Goal: Transaction & Acquisition: Purchase product/service

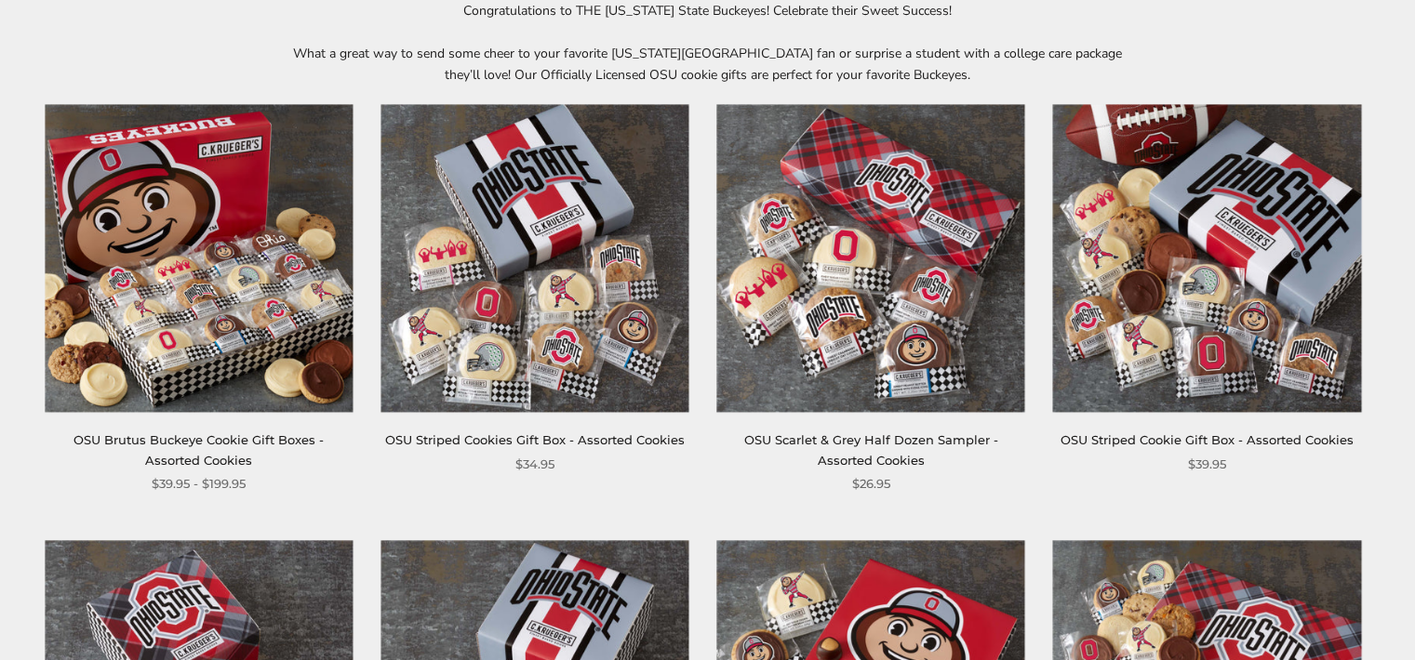
scroll to position [305, 0]
click at [877, 296] on img at bounding box center [870, 257] width 308 height 308
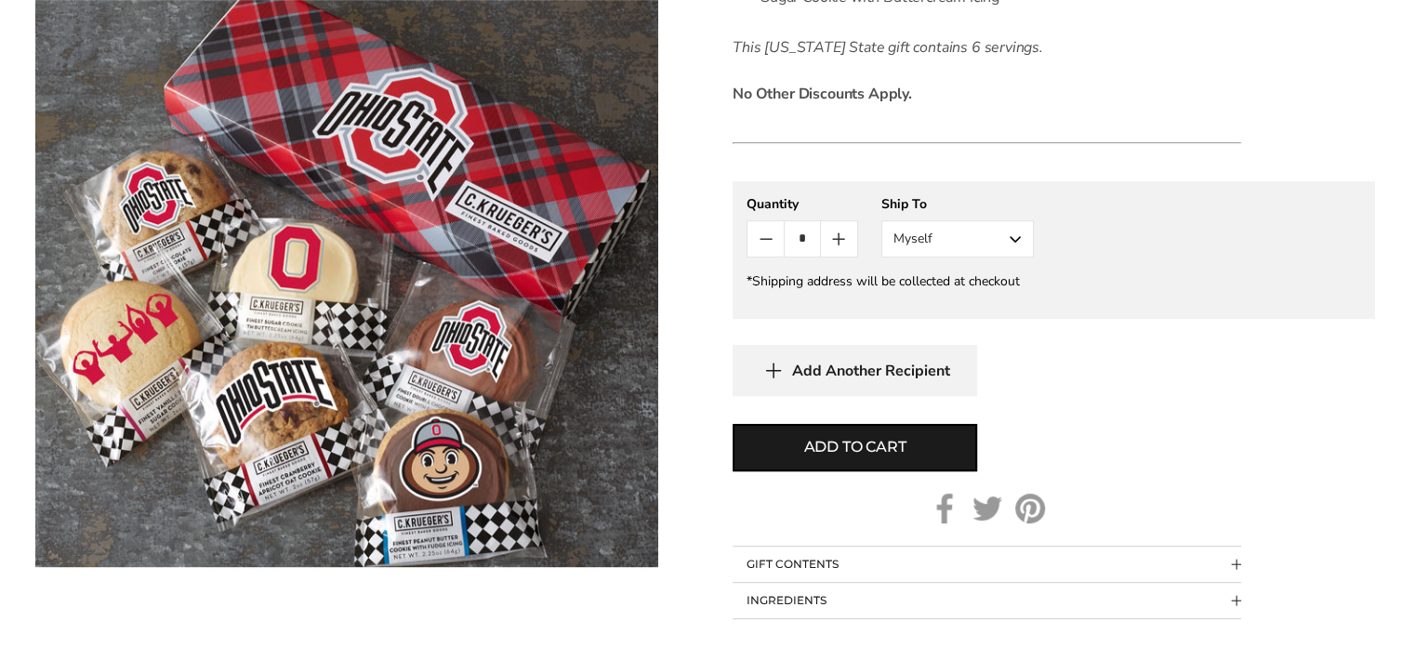
scroll to position [835, 0]
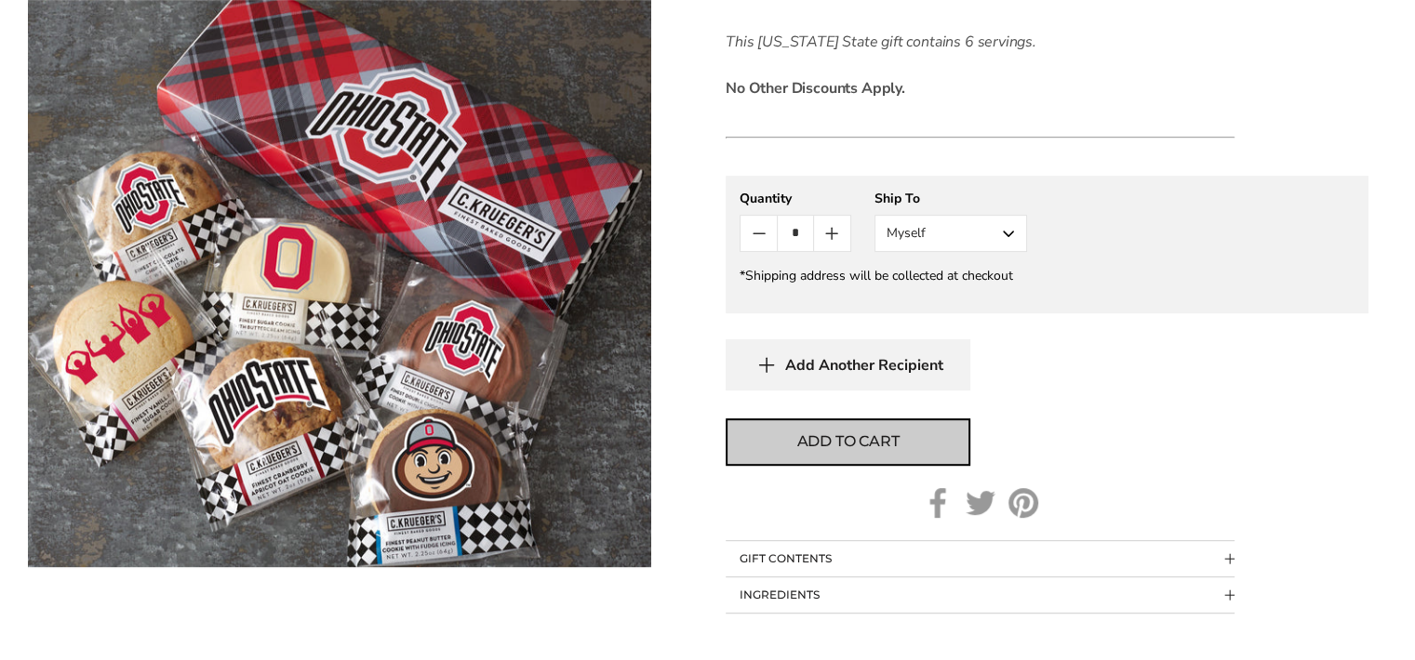
click at [892, 445] on span "Add to cart" at bounding box center [848, 442] width 102 height 22
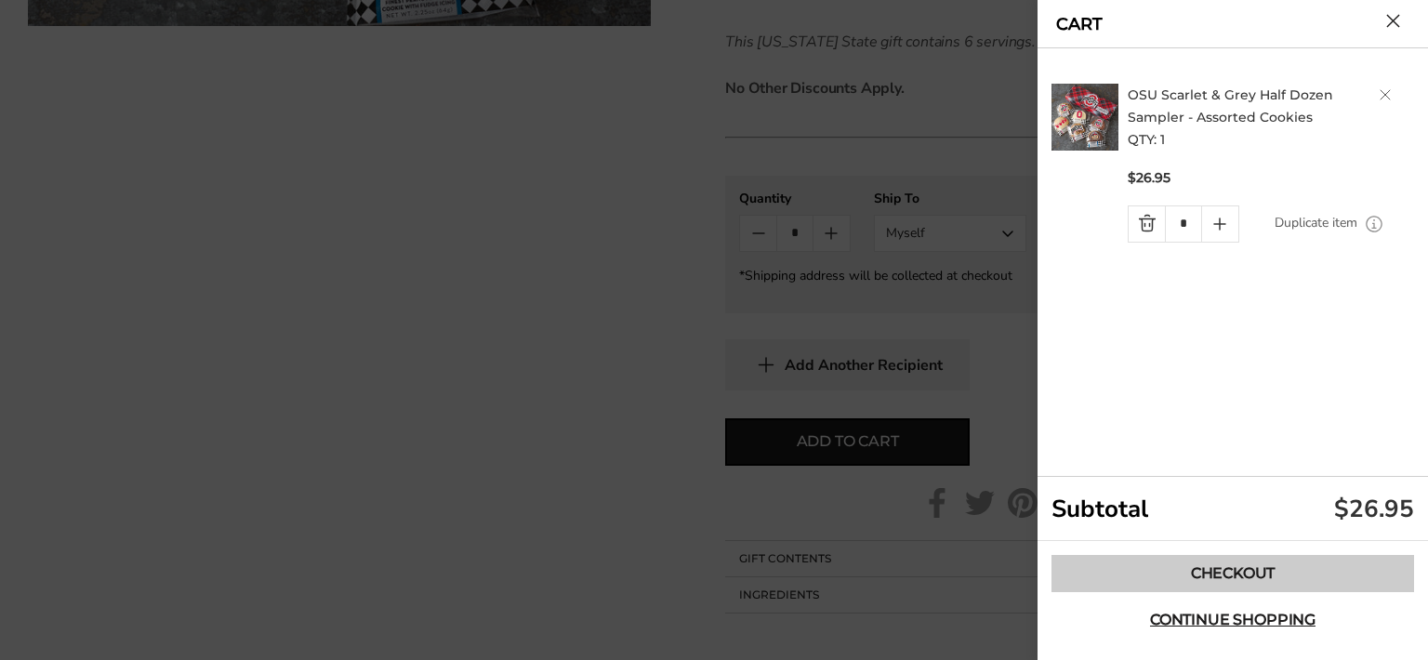
click at [1271, 573] on link "Checkout" at bounding box center [1233, 573] width 363 height 37
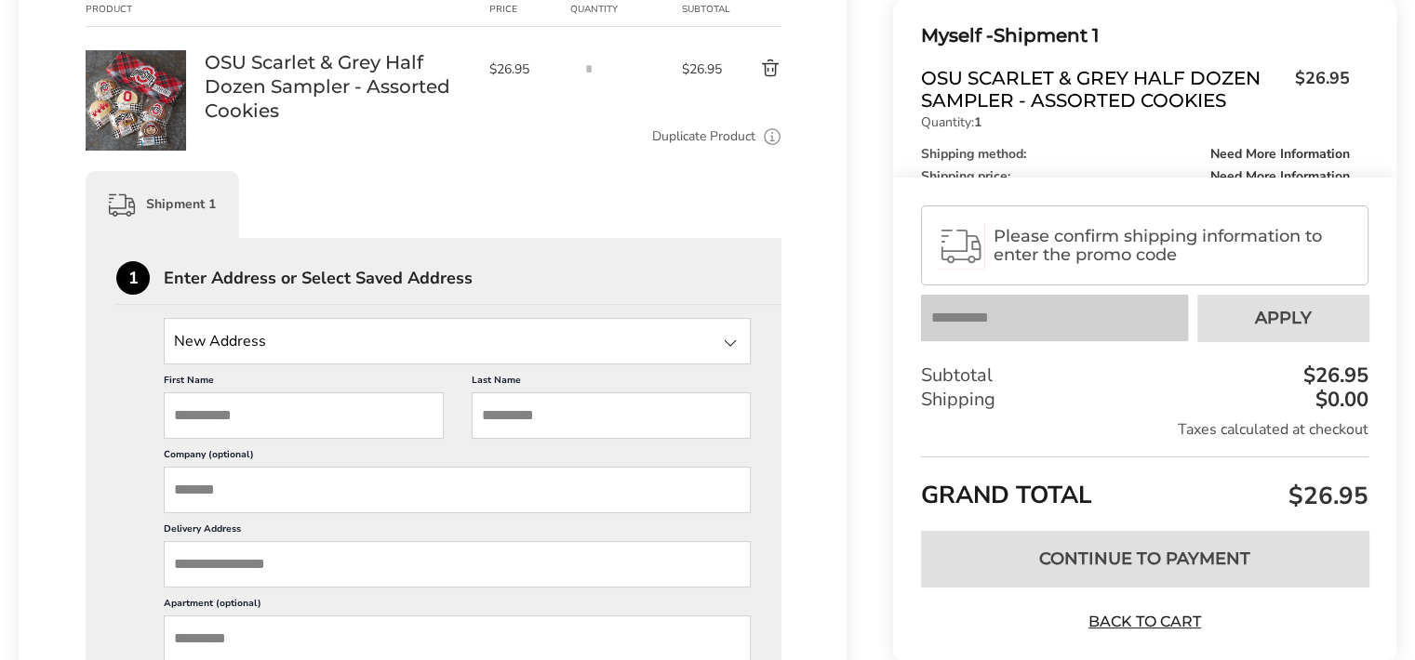
scroll to position [298, 0]
click at [290, 336] on input "State" at bounding box center [457, 340] width 587 height 46
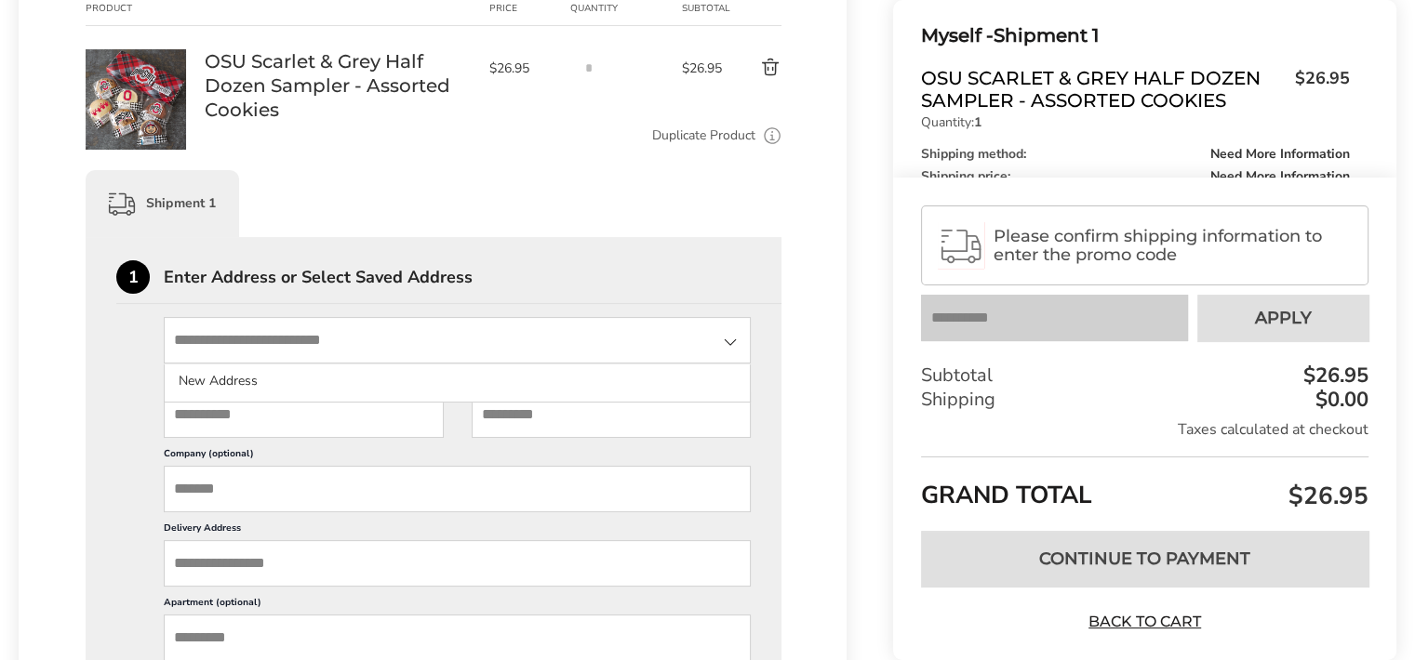
type input "**********"
type input "********"
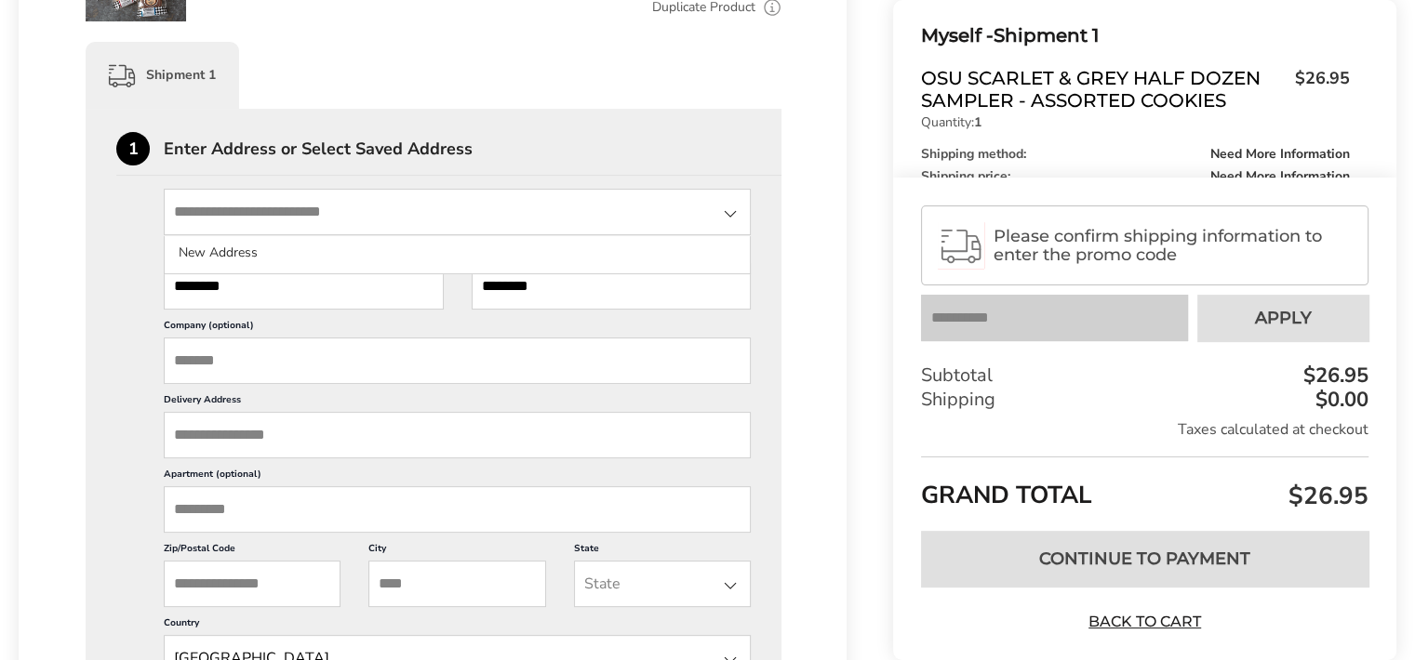
scroll to position [439, 0]
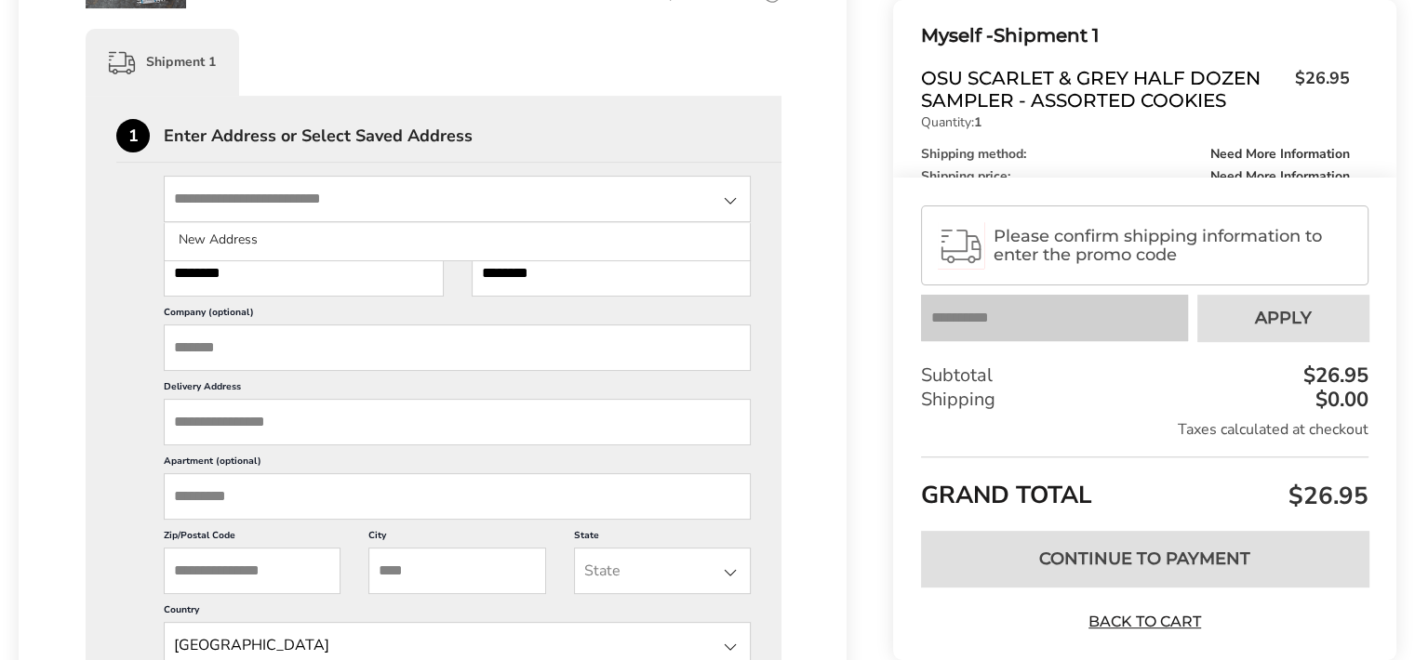
click at [440, 439] on input "Delivery Address" at bounding box center [457, 422] width 587 height 46
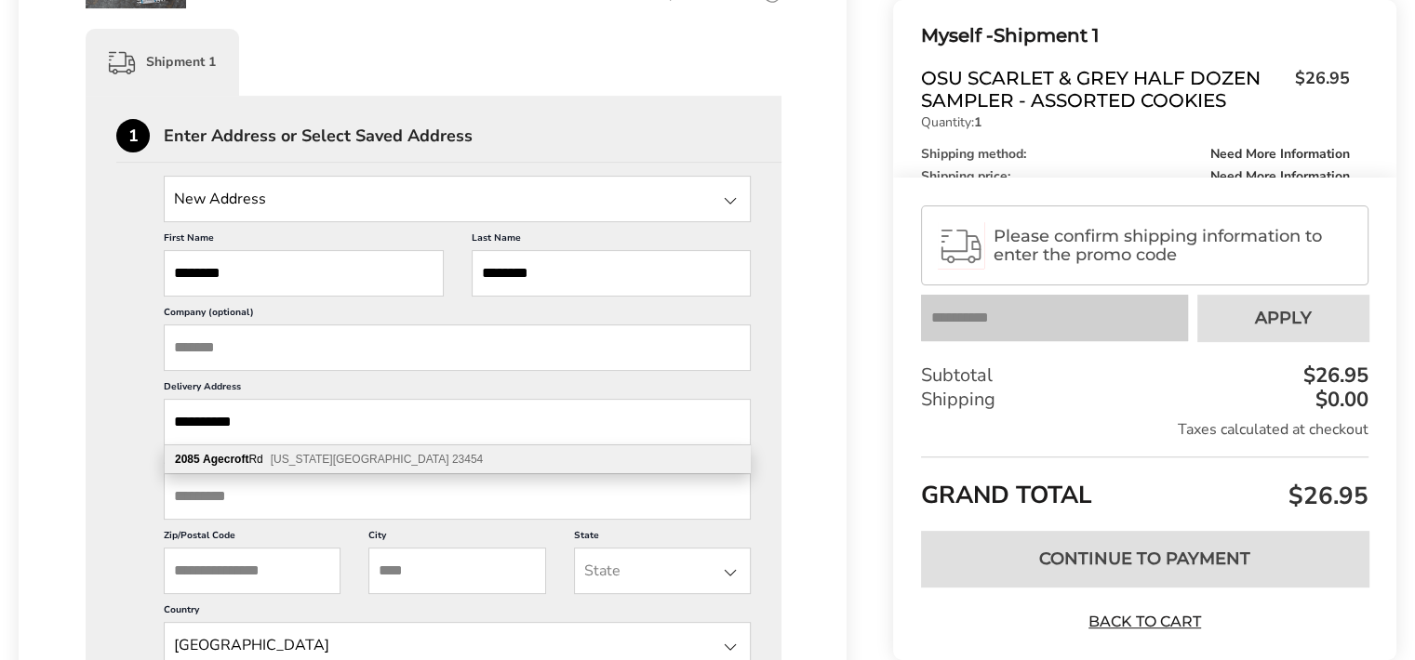
click at [380, 466] on div "[STREET_ADDRESS][US_STATE]" at bounding box center [457, 459] width 585 height 28
type input "**********"
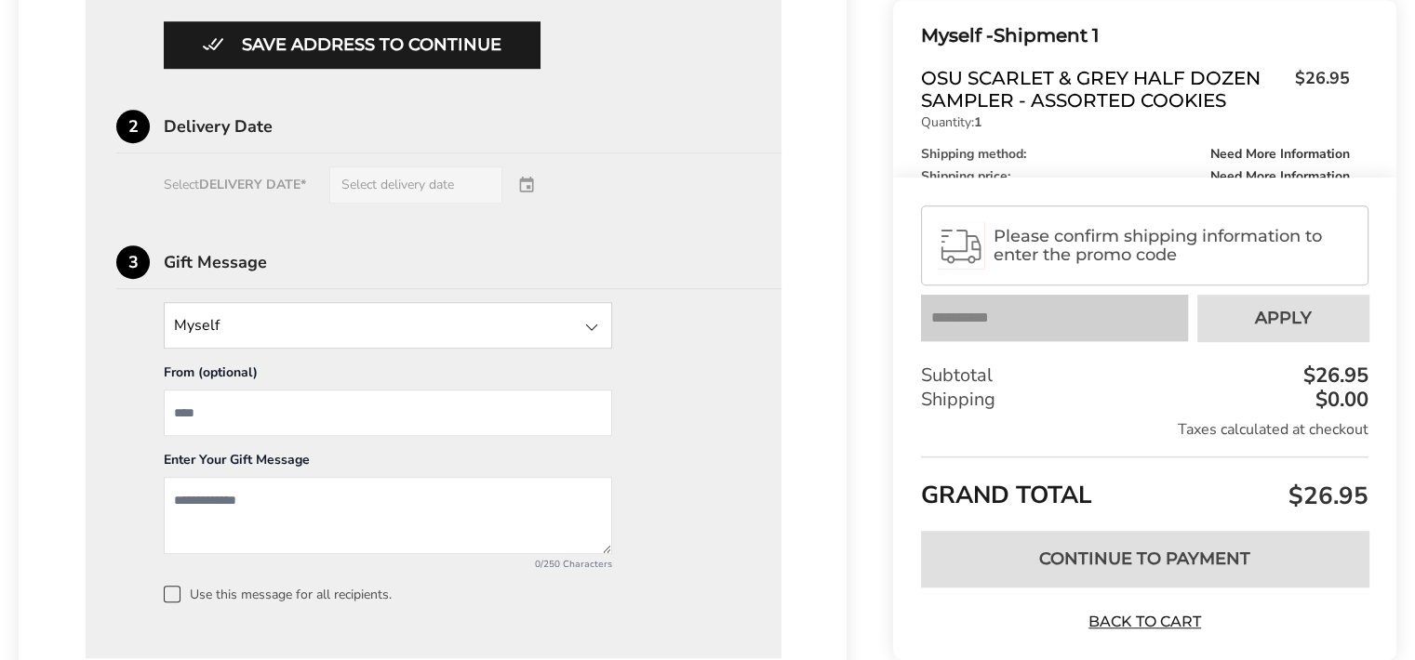
scroll to position [1192, 0]
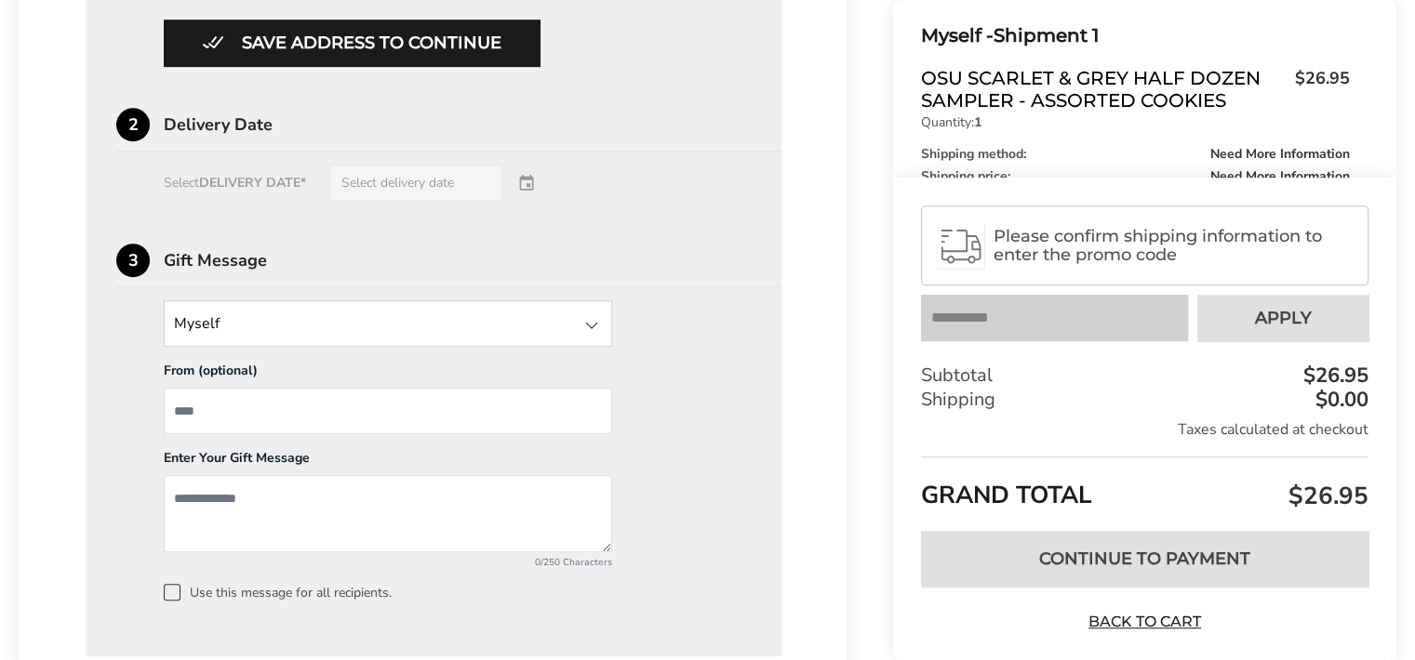
click at [547, 180] on div "Select DELIVERY DATE* Select delivery date" at bounding box center [433, 183] width 634 height 37
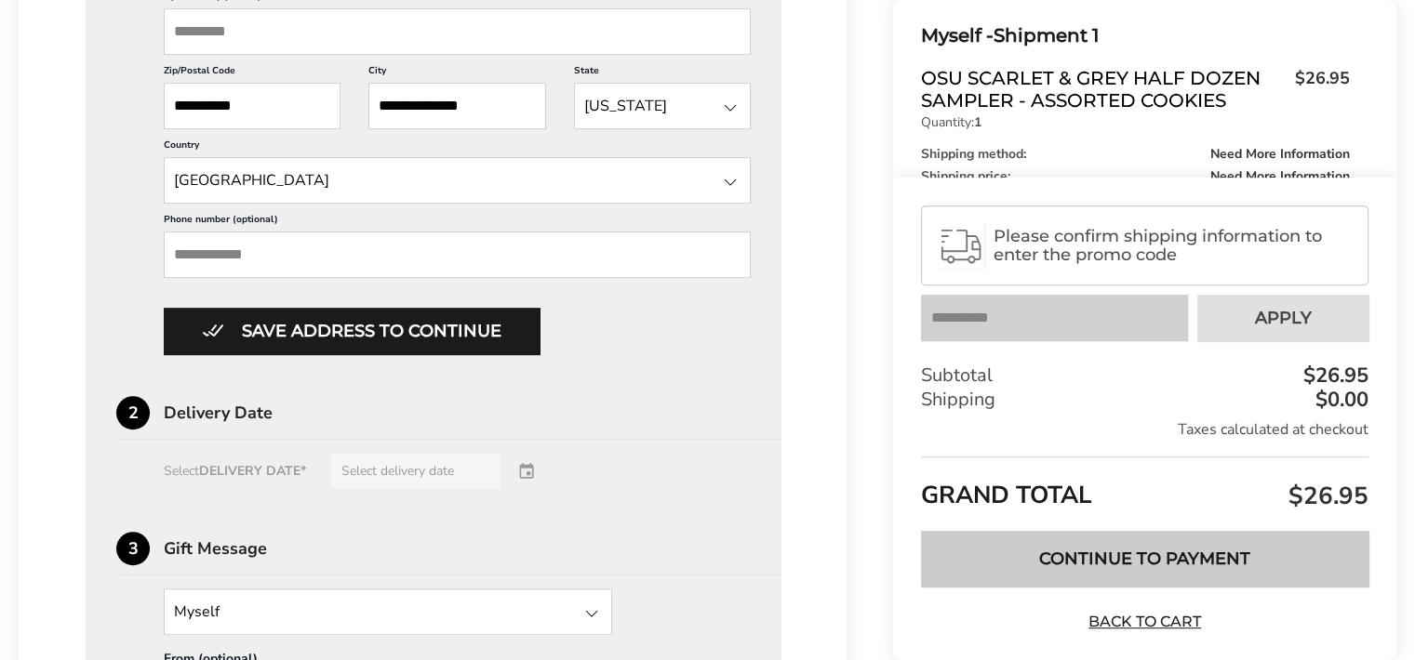
scroll to position [912, 0]
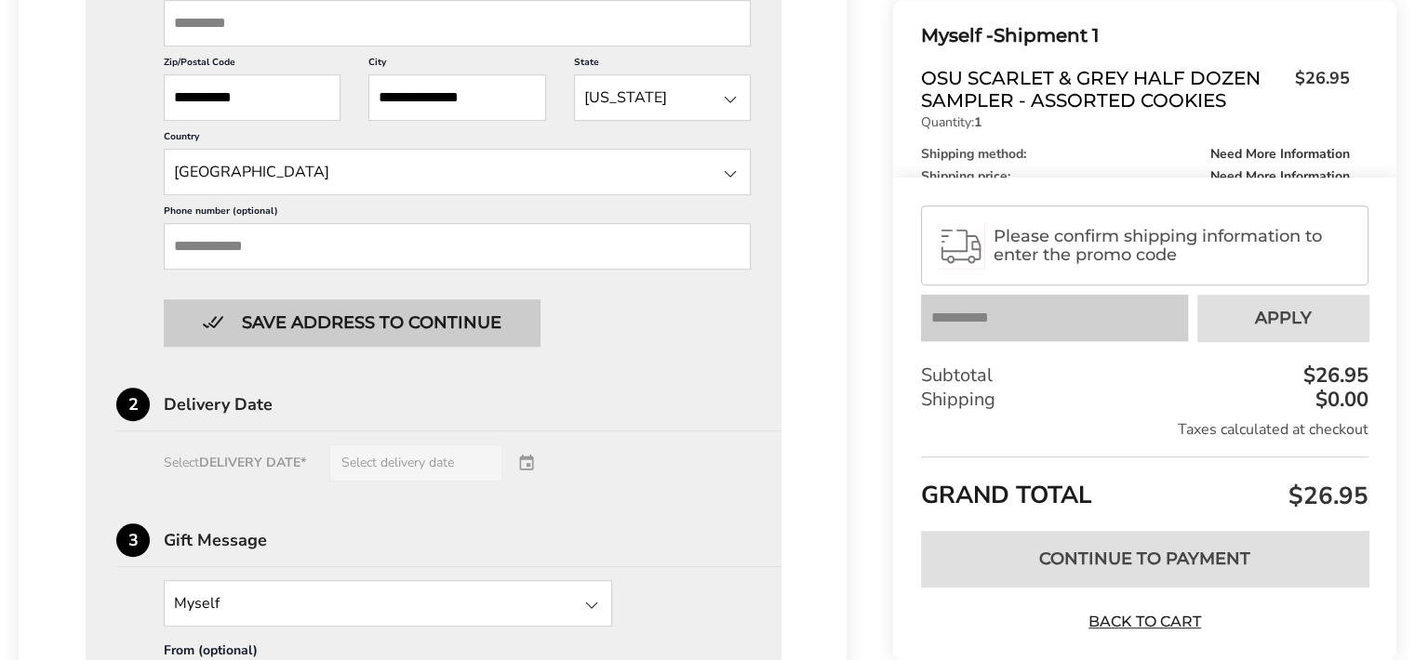
click at [473, 320] on button "Save address to continue" at bounding box center [352, 322] width 376 height 46
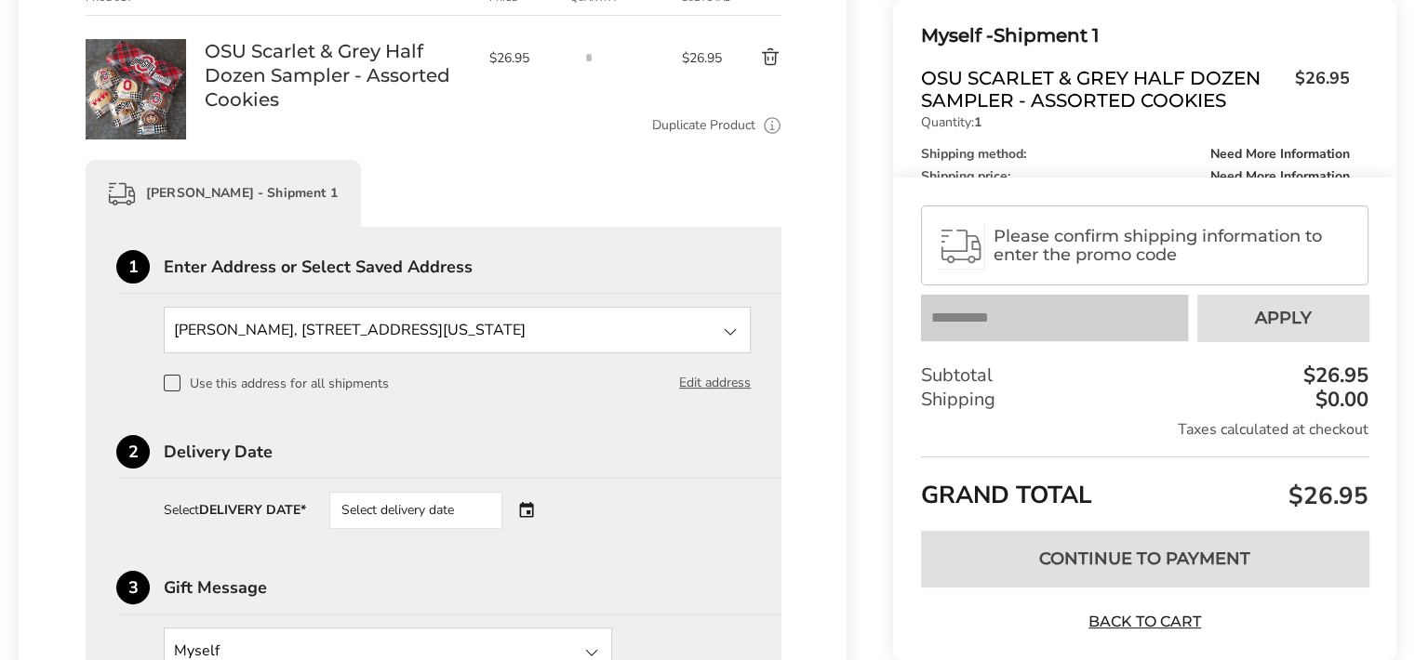
scroll to position [321, 0]
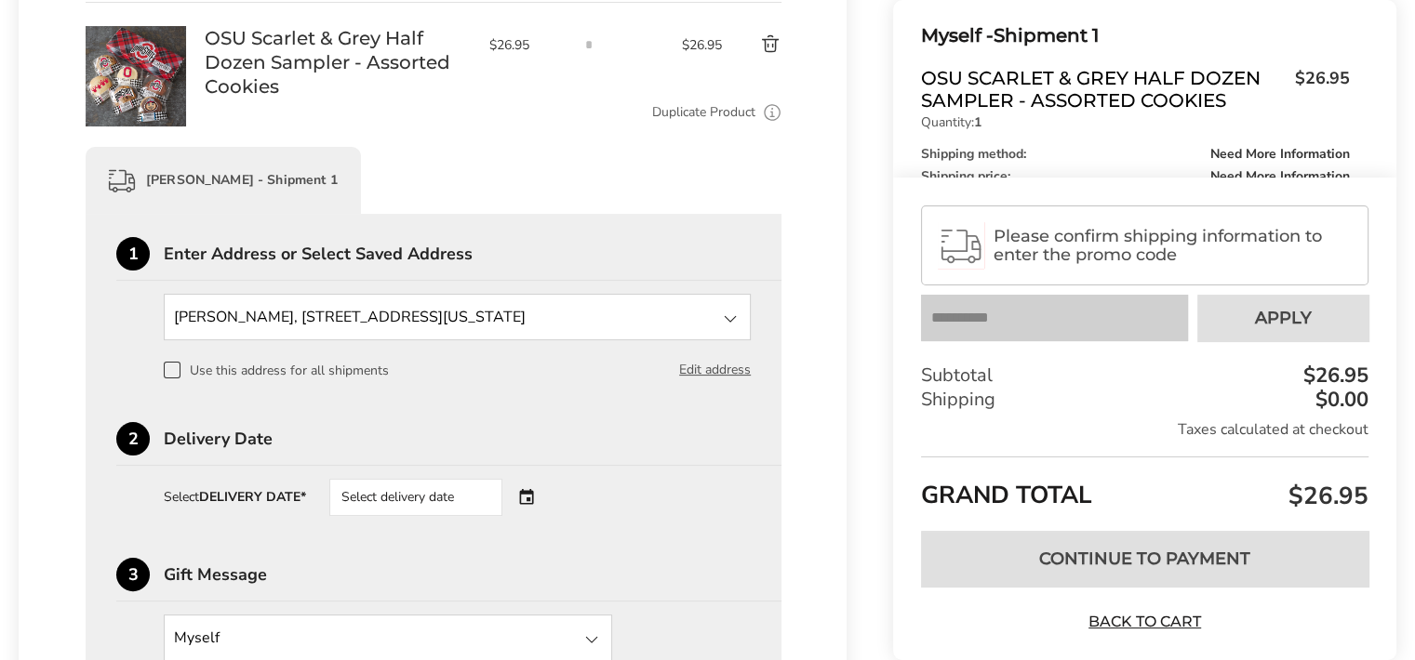
click at [170, 370] on span at bounding box center [172, 370] width 17 height 17
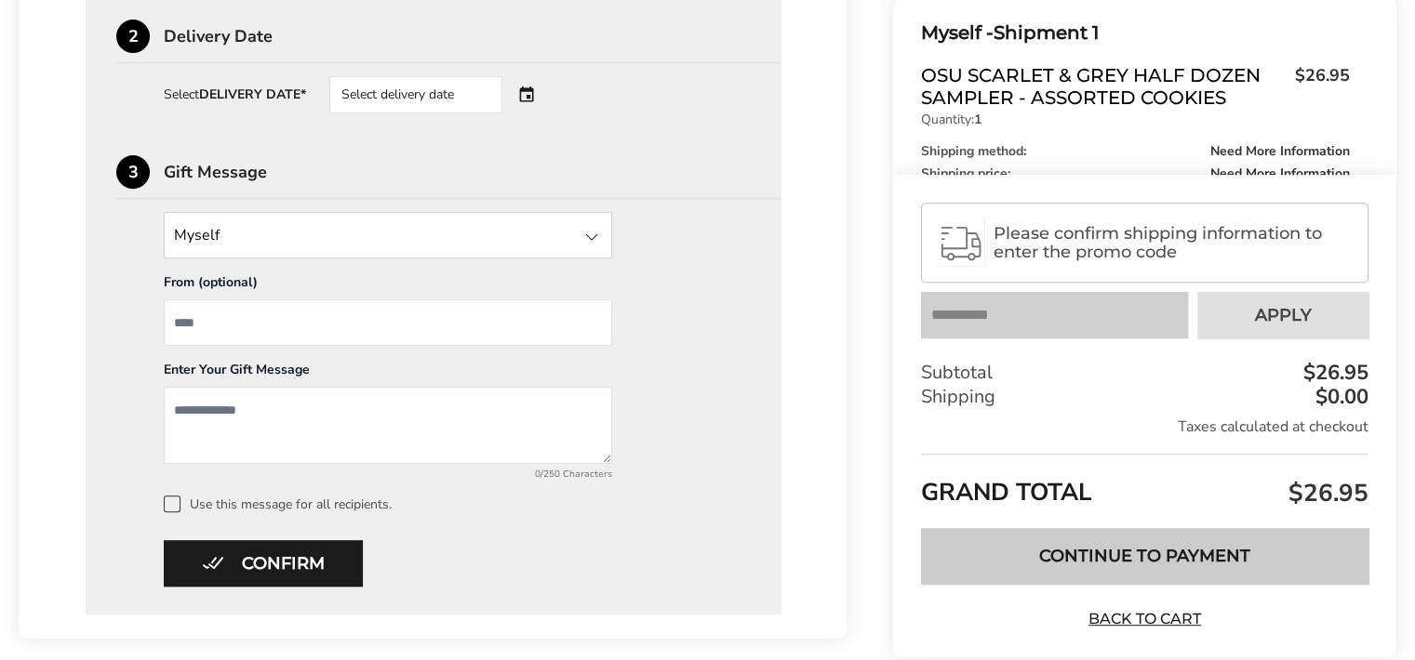
scroll to position [728, 0]
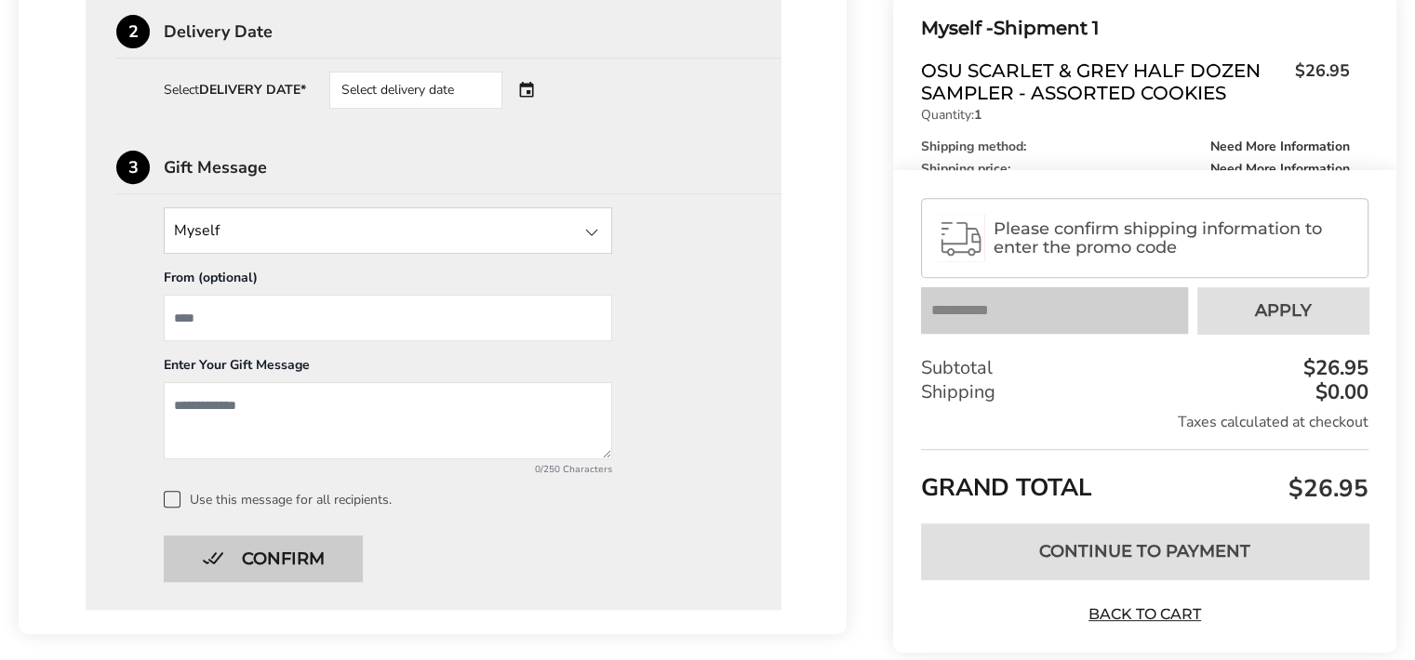
click at [293, 561] on button "Confirm" at bounding box center [263, 559] width 199 height 46
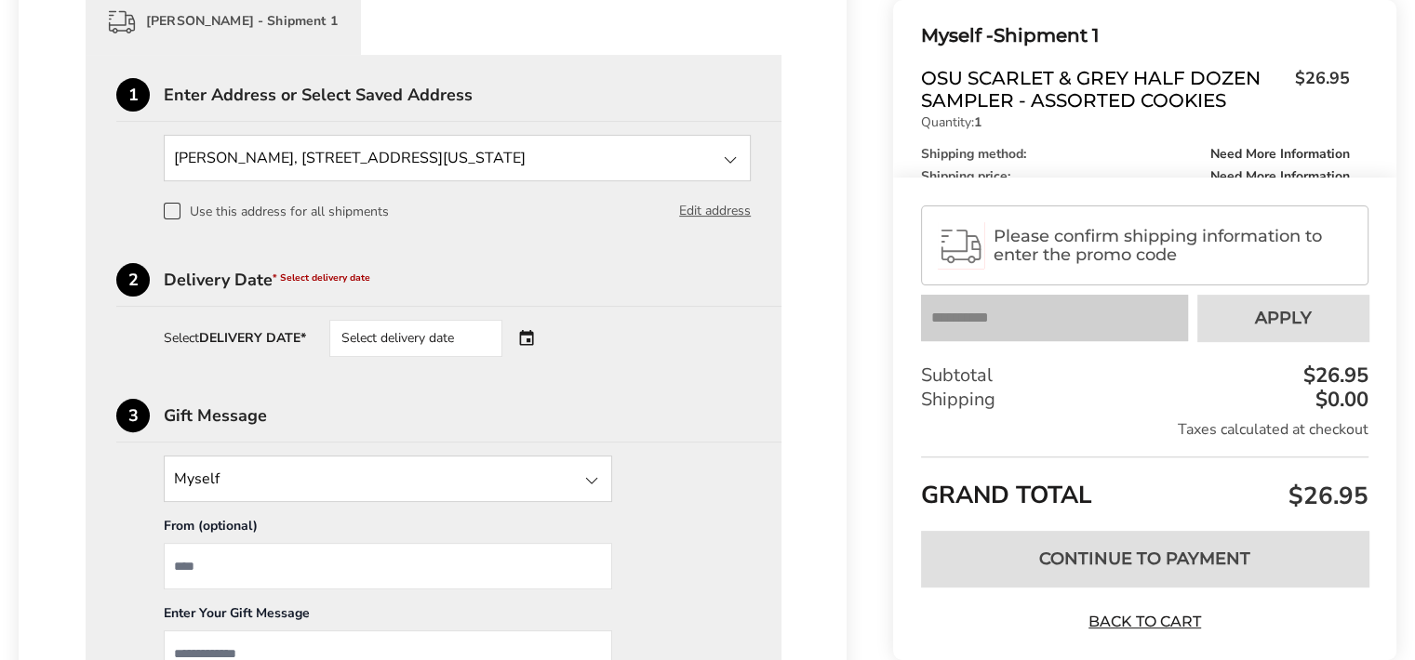
scroll to position [479, 0]
click at [535, 343] on div "Select delivery date" at bounding box center [441, 339] width 225 height 37
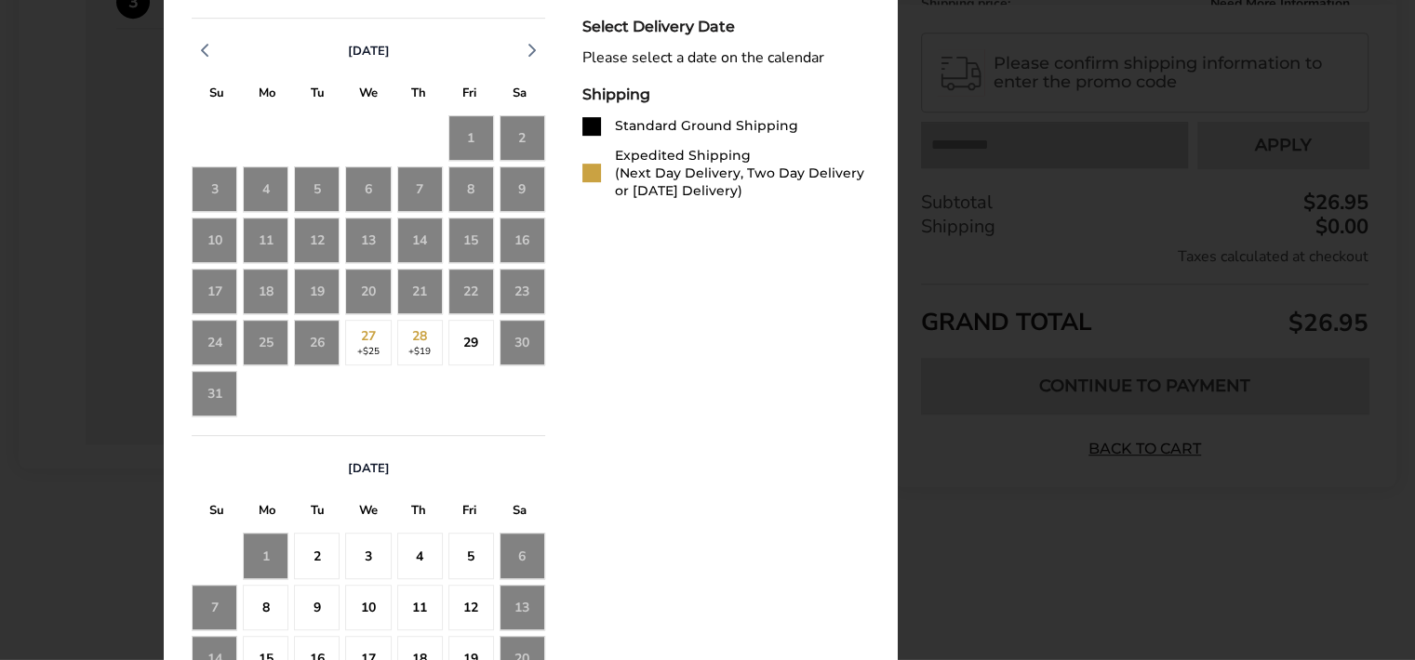
scroll to position [898, 0]
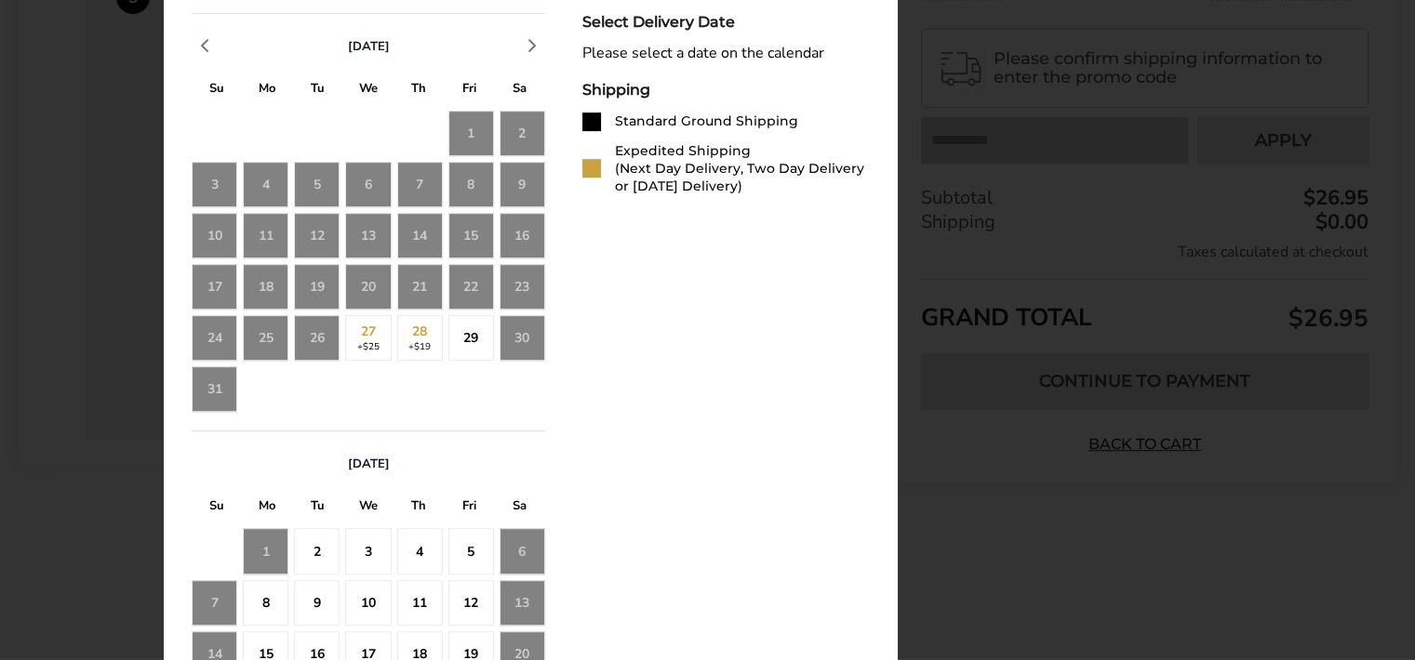
click at [528, 341] on div "30" at bounding box center [522, 338] width 46 height 46
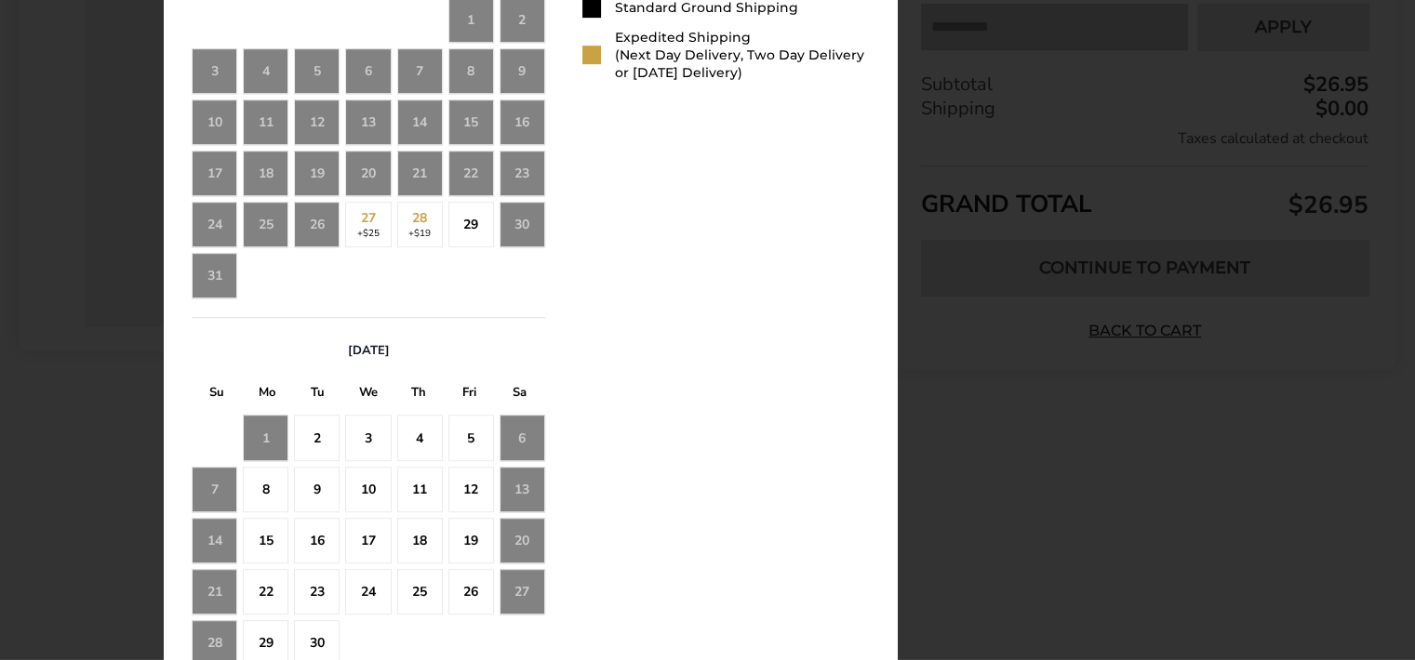
scroll to position [1013, 0]
click at [525, 224] on div "30" at bounding box center [522, 224] width 46 height 46
click at [528, 224] on div "30" at bounding box center [522, 224] width 46 height 46
click at [476, 218] on div "29" at bounding box center [471, 224] width 46 height 46
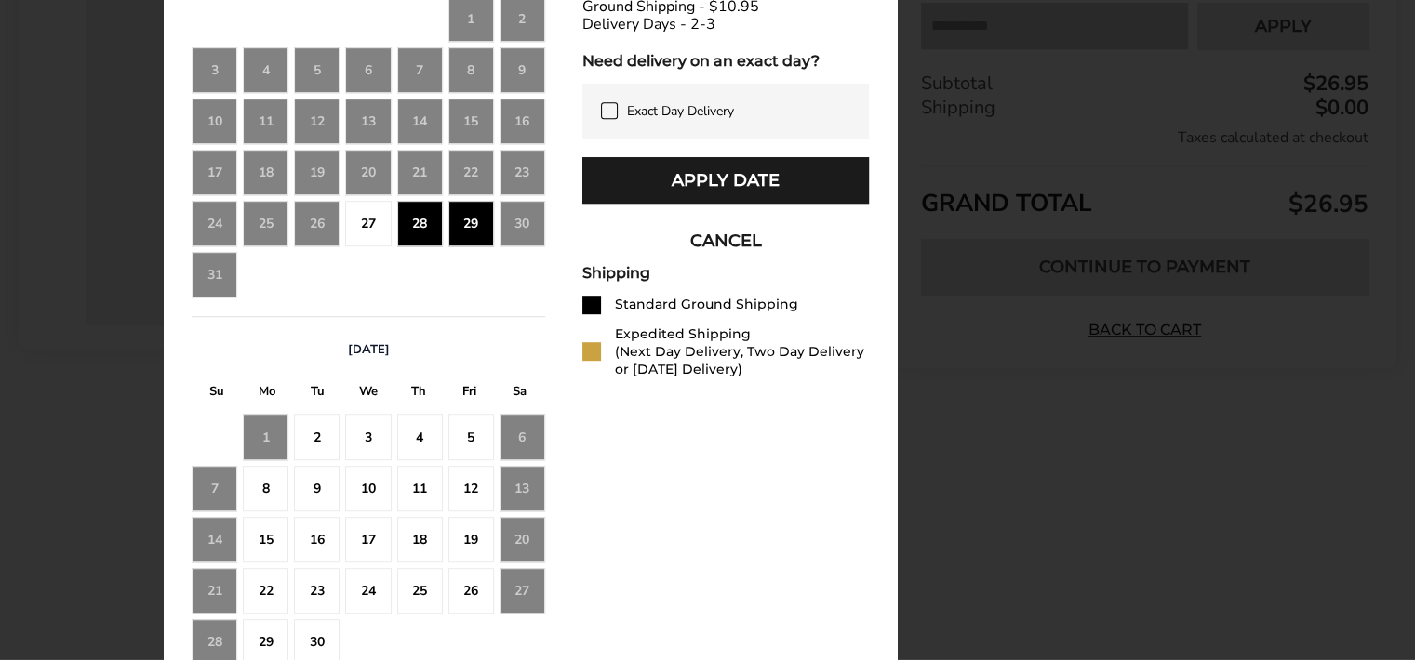
click at [310, 435] on div "2" at bounding box center [317, 437] width 46 height 46
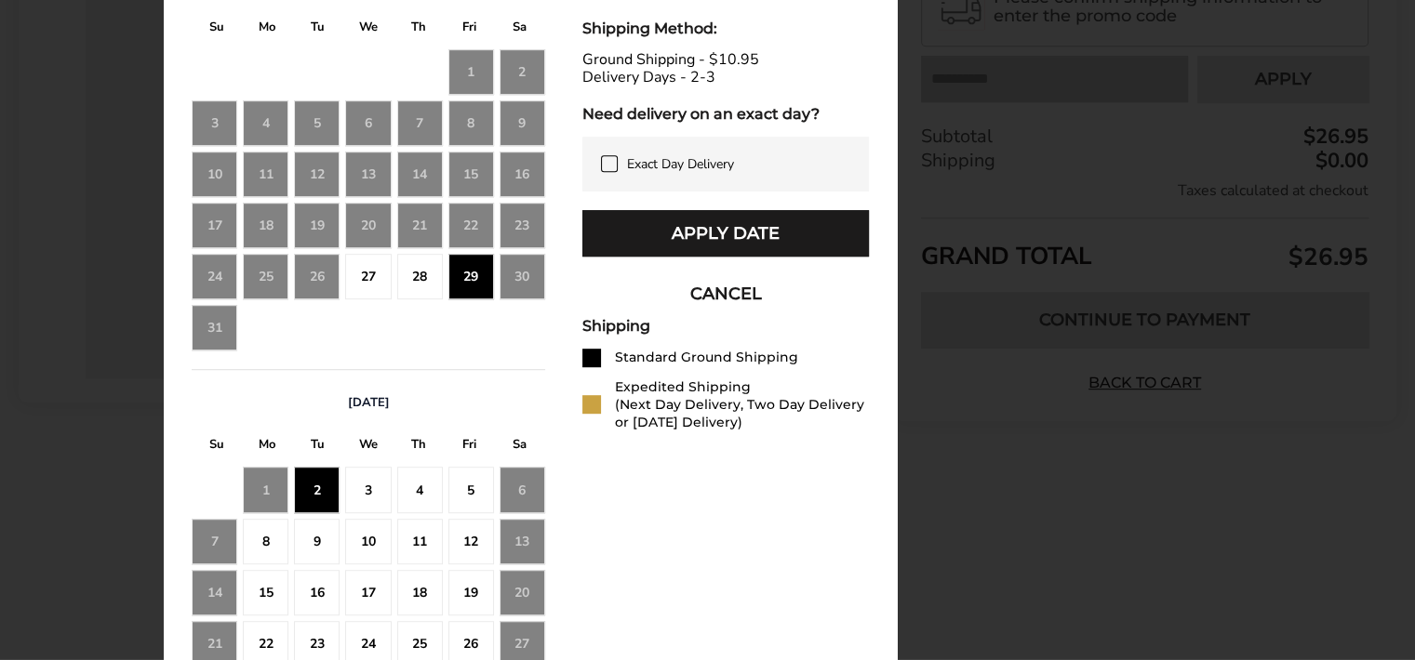
scroll to position [971, 0]
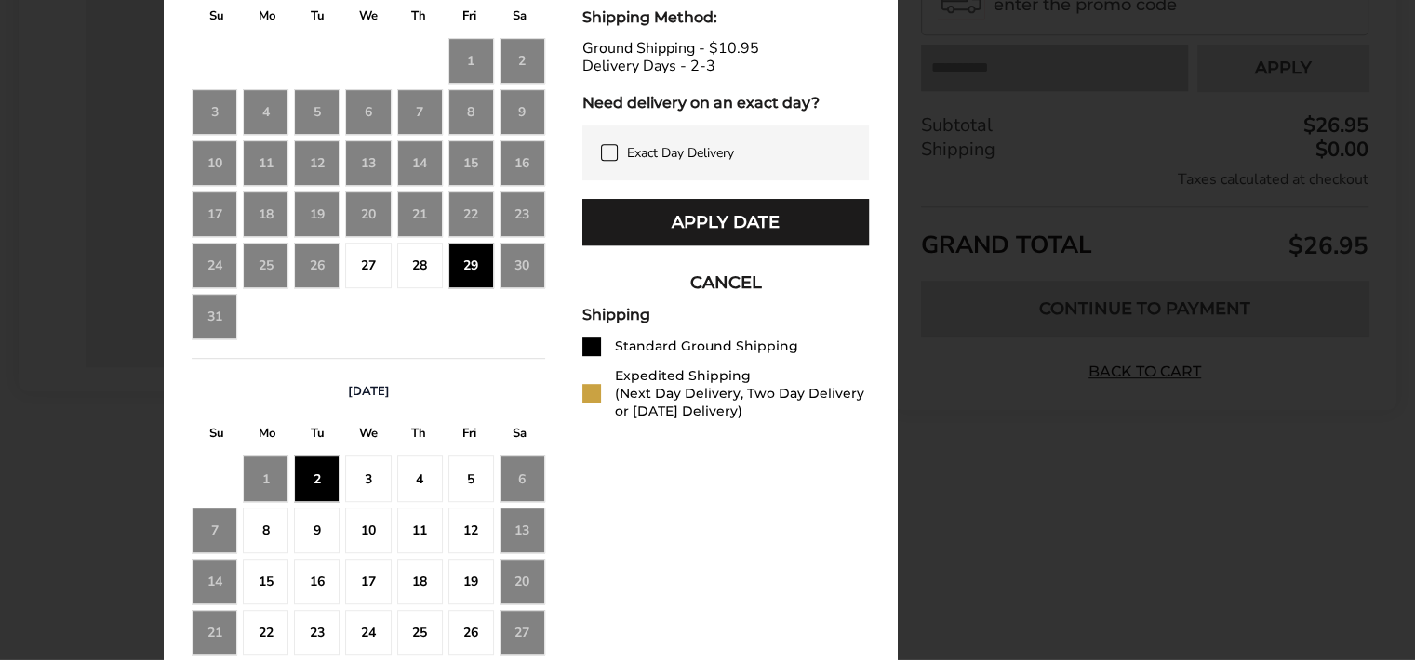
click at [463, 478] on div "5" at bounding box center [471, 479] width 46 height 46
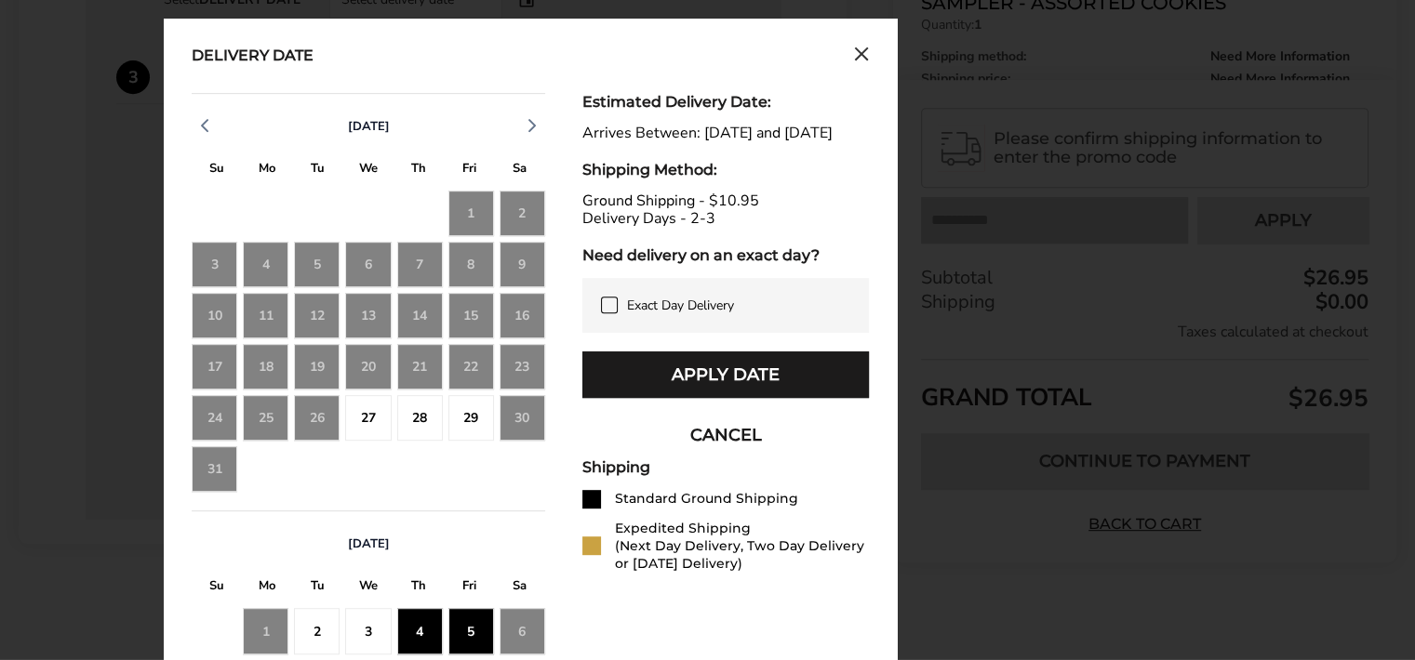
scroll to position [821, 0]
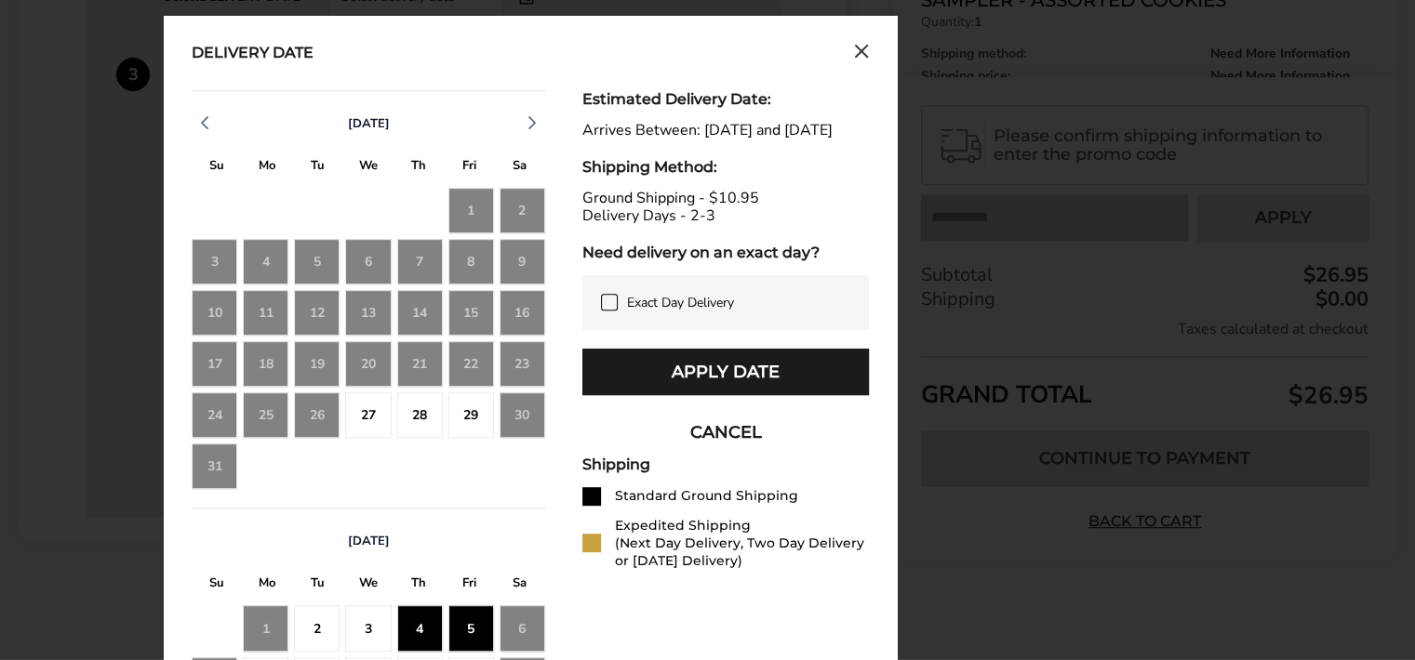
click at [746, 176] on div "Shipping Method:" at bounding box center [725, 167] width 286 height 18
click at [673, 205] on div "Ground Shipping - $10.95 Delivery Days - 2-3" at bounding box center [725, 207] width 286 height 35
click at [677, 207] on div "Ground Shipping - $10.95 Delivery Days - 2-3" at bounding box center [725, 207] width 286 height 35
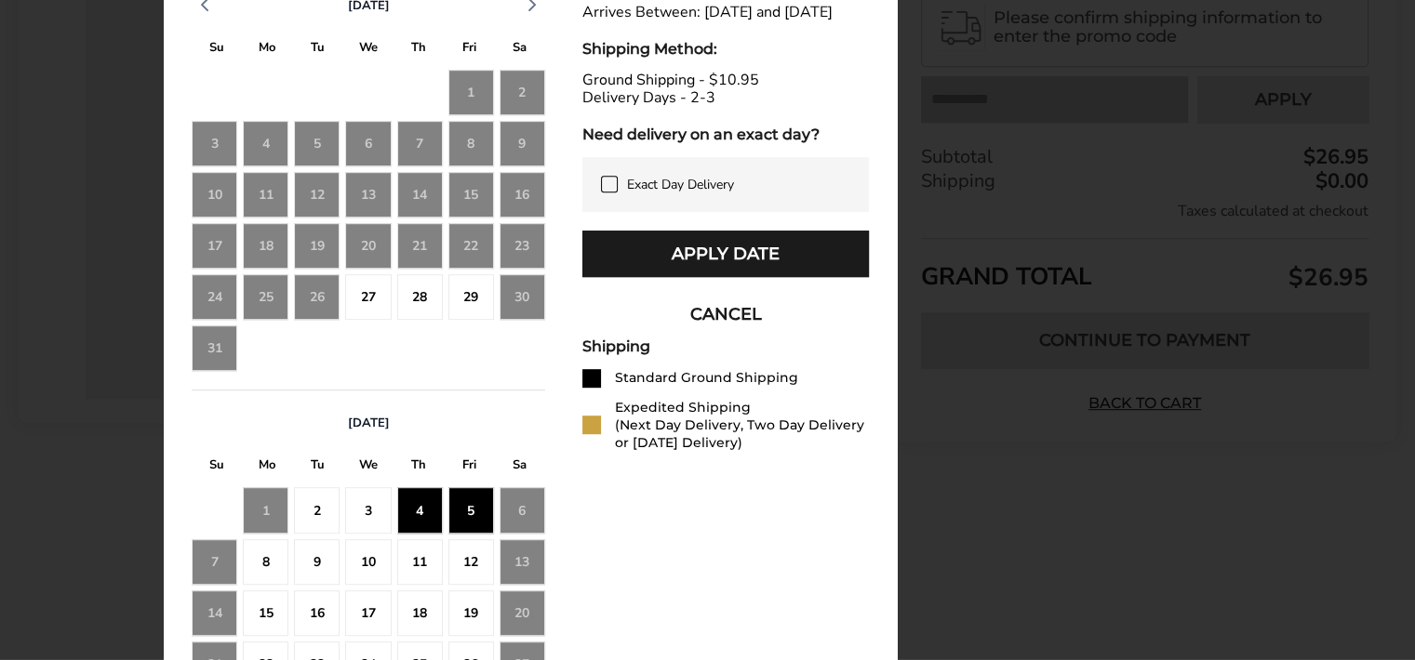
scroll to position [945, 0]
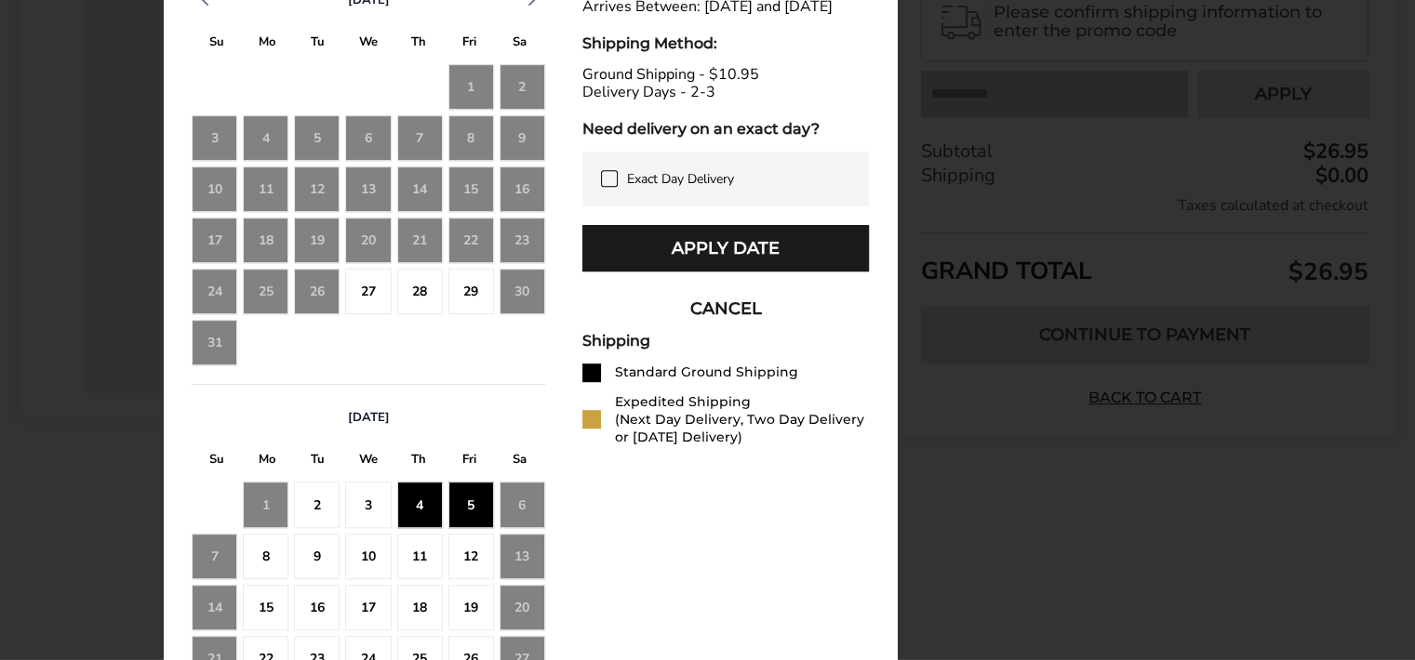
click at [595, 382] on div at bounding box center [591, 373] width 19 height 19
click at [598, 382] on div at bounding box center [591, 373] width 19 height 19
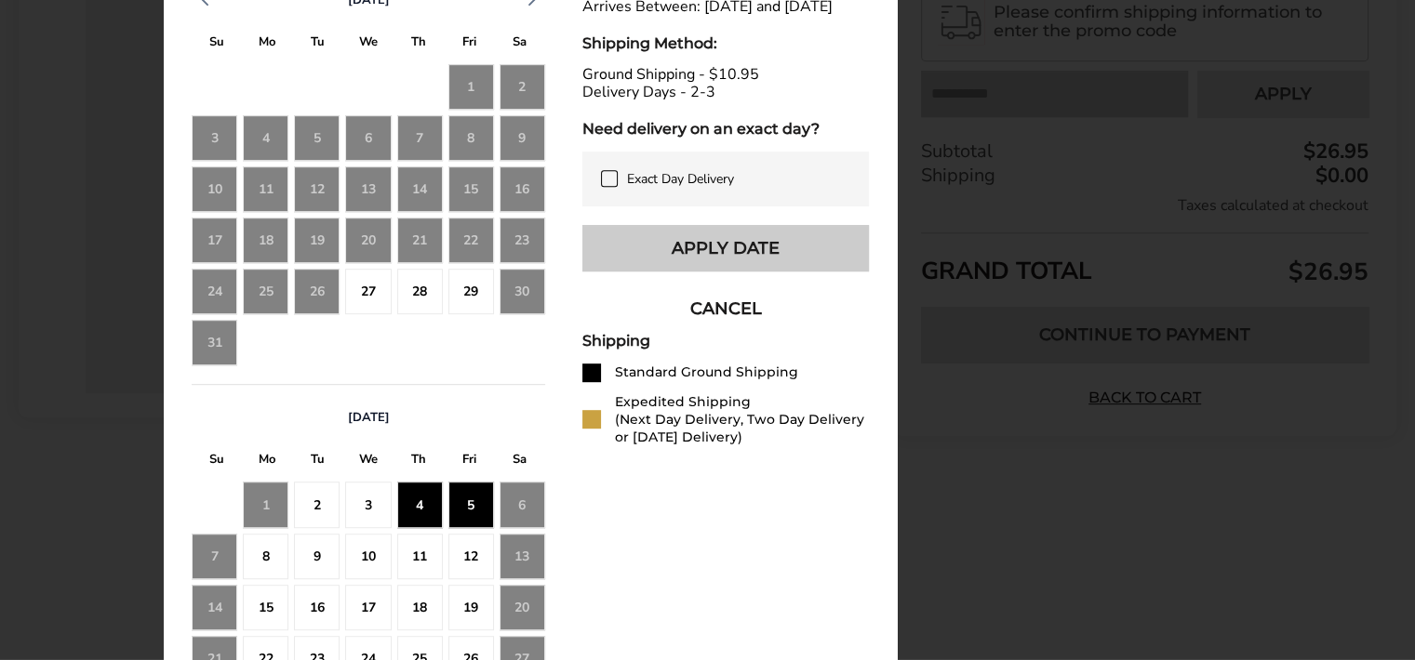
click at [808, 272] on button "Apply Date" at bounding box center [725, 248] width 286 height 46
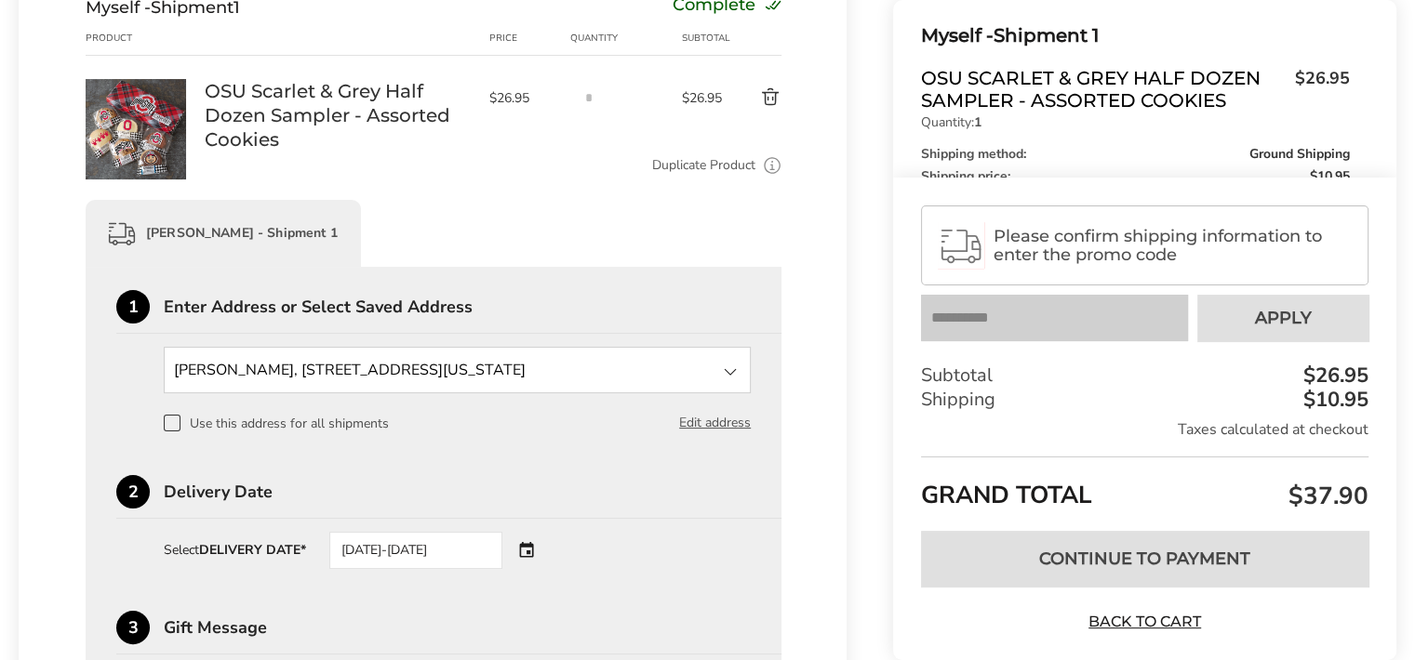
scroll to position [0, 0]
